Goal: Information Seeking & Learning: Learn about a topic

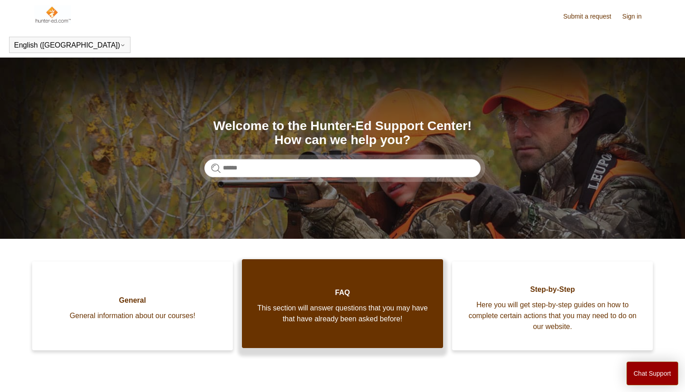
click at [277, 291] on span "FAQ" at bounding box center [343, 292] width 174 height 11
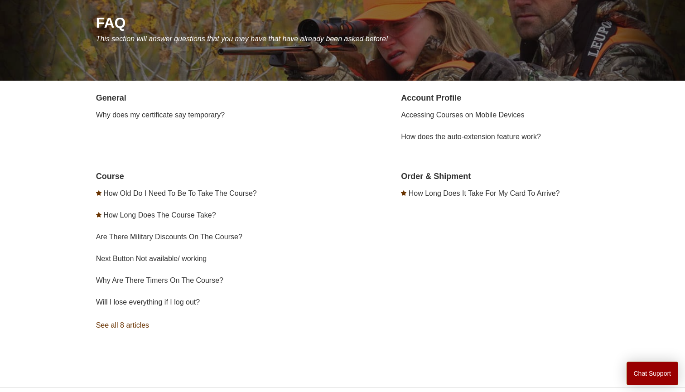
scroll to position [110, 0]
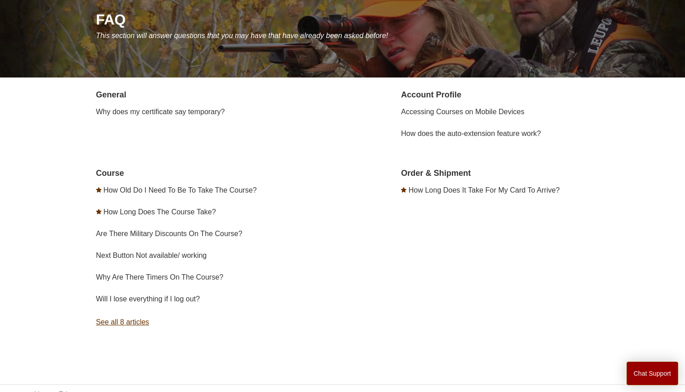
click at [141, 322] on link "See all 8 articles" at bounding box center [221, 322] width 250 height 24
click at [177, 211] on link "How Long Does The Course Take?" at bounding box center [159, 212] width 112 height 8
click at [164, 233] on link "Are There Military Discounts On The Course?" at bounding box center [169, 234] width 146 height 8
click at [151, 275] on link "Why Are There Timers On The Course?" at bounding box center [159, 277] width 127 height 8
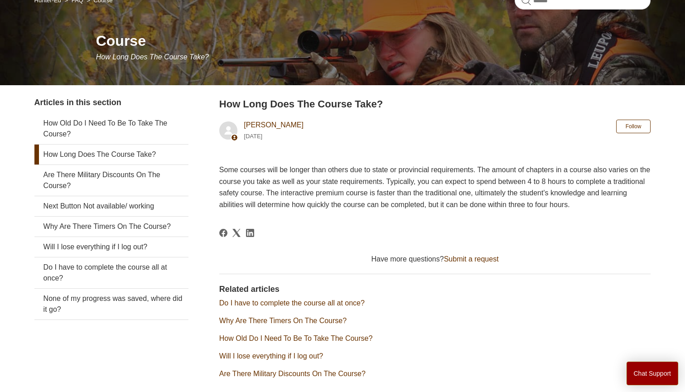
scroll to position [94, 0]
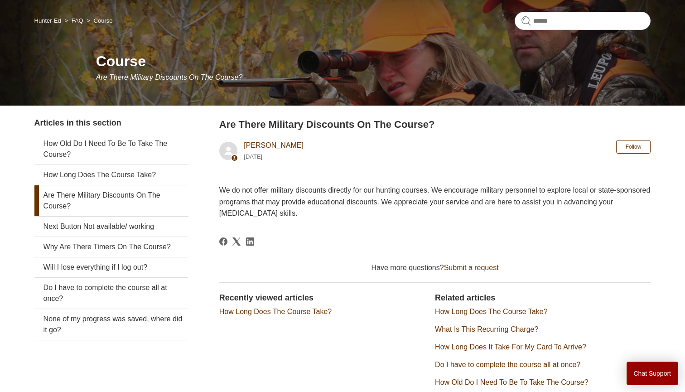
scroll to position [72, 0]
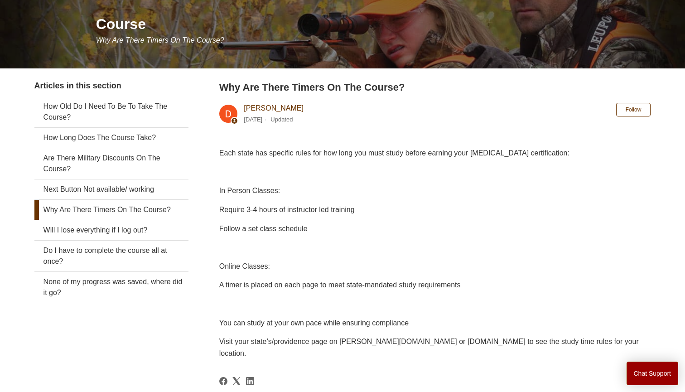
scroll to position [106, 0]
